Goal: Answer question/provide support: Share knowledge or assist other users

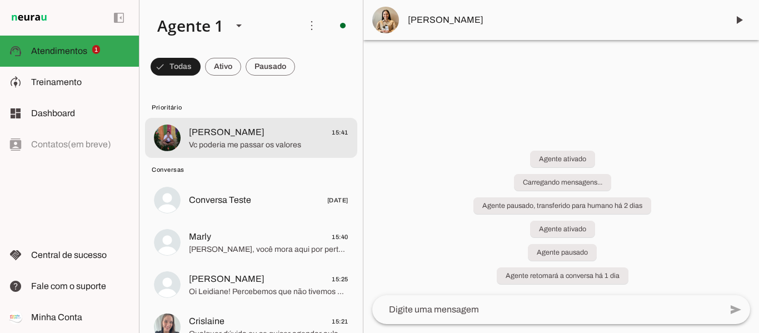
click at [292, 131] on span "[PERSON_NAME] 15:41" at bounding box center [268, 133] width 159 height 14
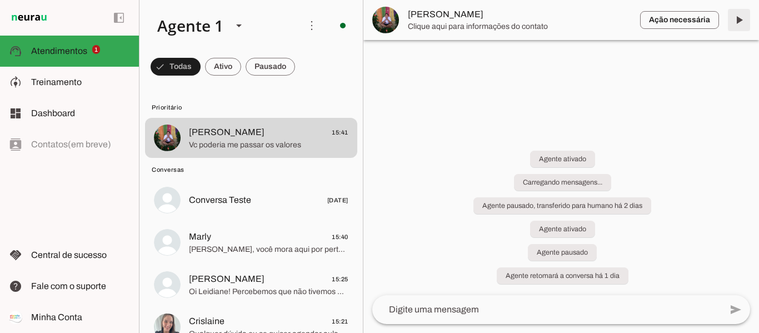
click at [738, 23] on span at bounding box center [739, 20] width 27 height 27
